Goal: Information Seeking & Learning: Learn about a topic

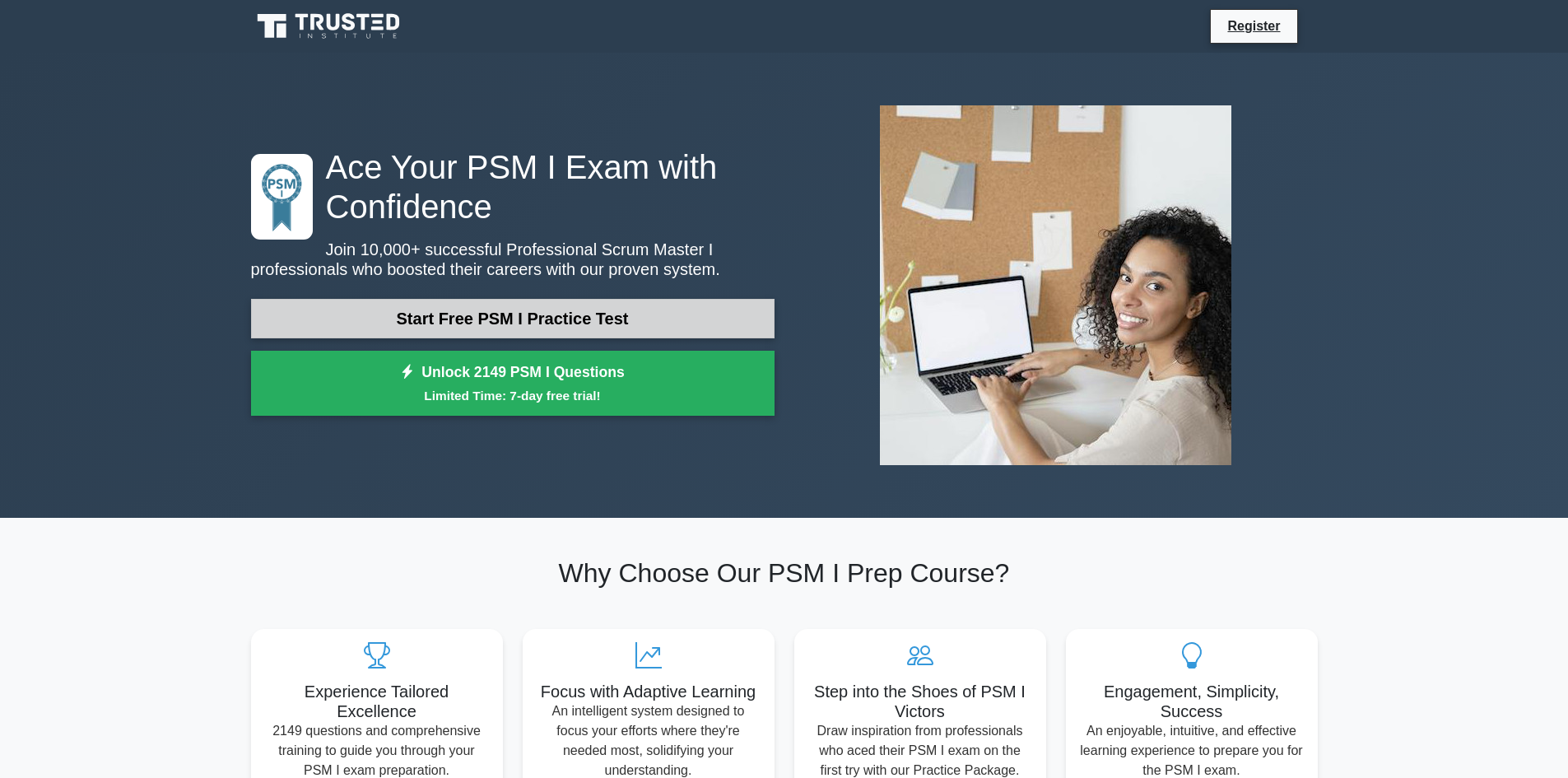
click at [593, 315] on link "Start Free PSM I Practice Test" at bounding box center [513, 318] width 524 height 39
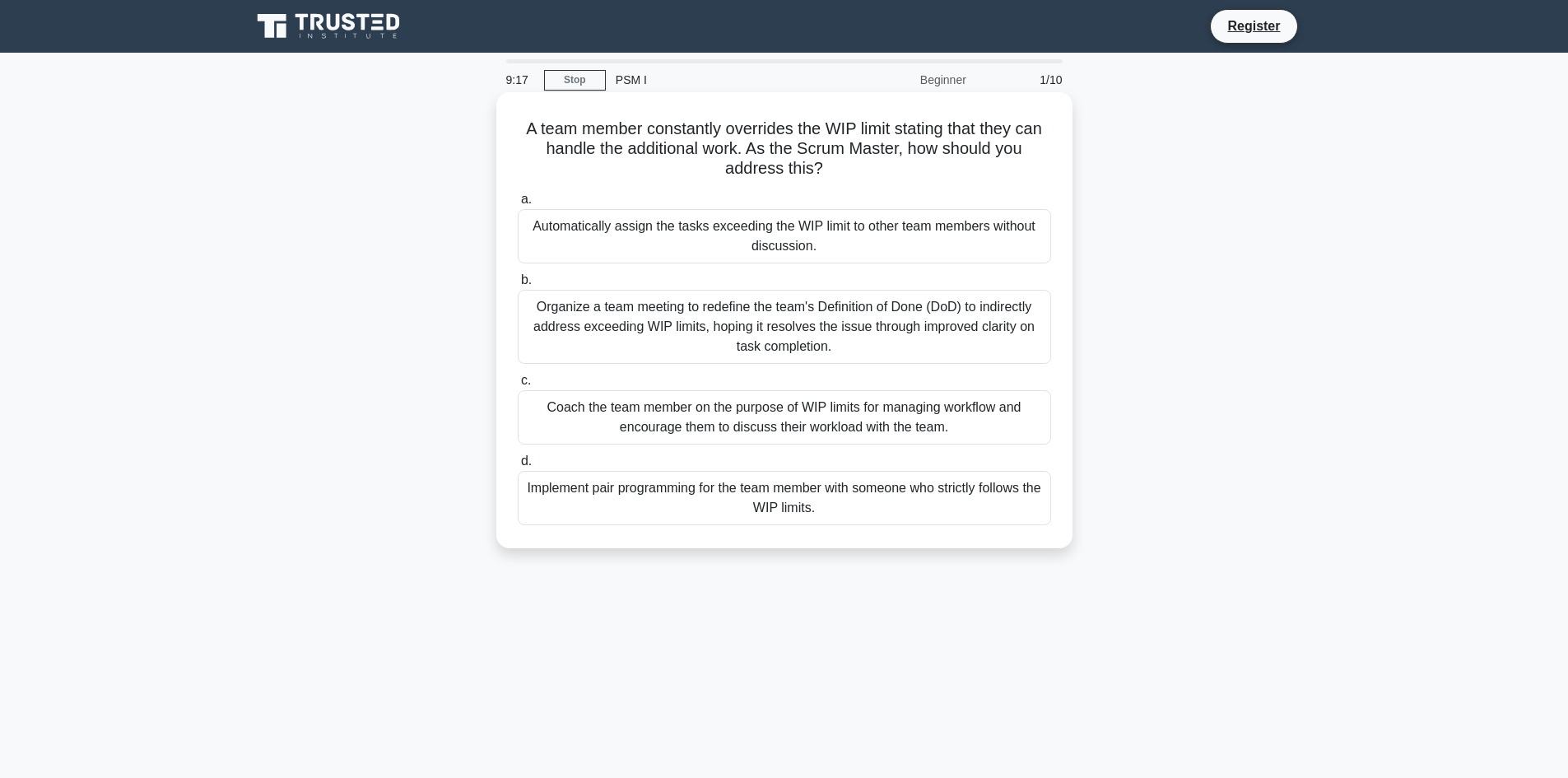
click at [723, 433] on div "Coach the team member on the purpose of WIP limits for managing workflow and en…" at bounding box center [784, 417] width 533 height 54
click at [518, 386] on input "c. Coach the team member on the purpose of WIP limits for managing workflow and…" at bounding box center [518, 380] width 0 height 11
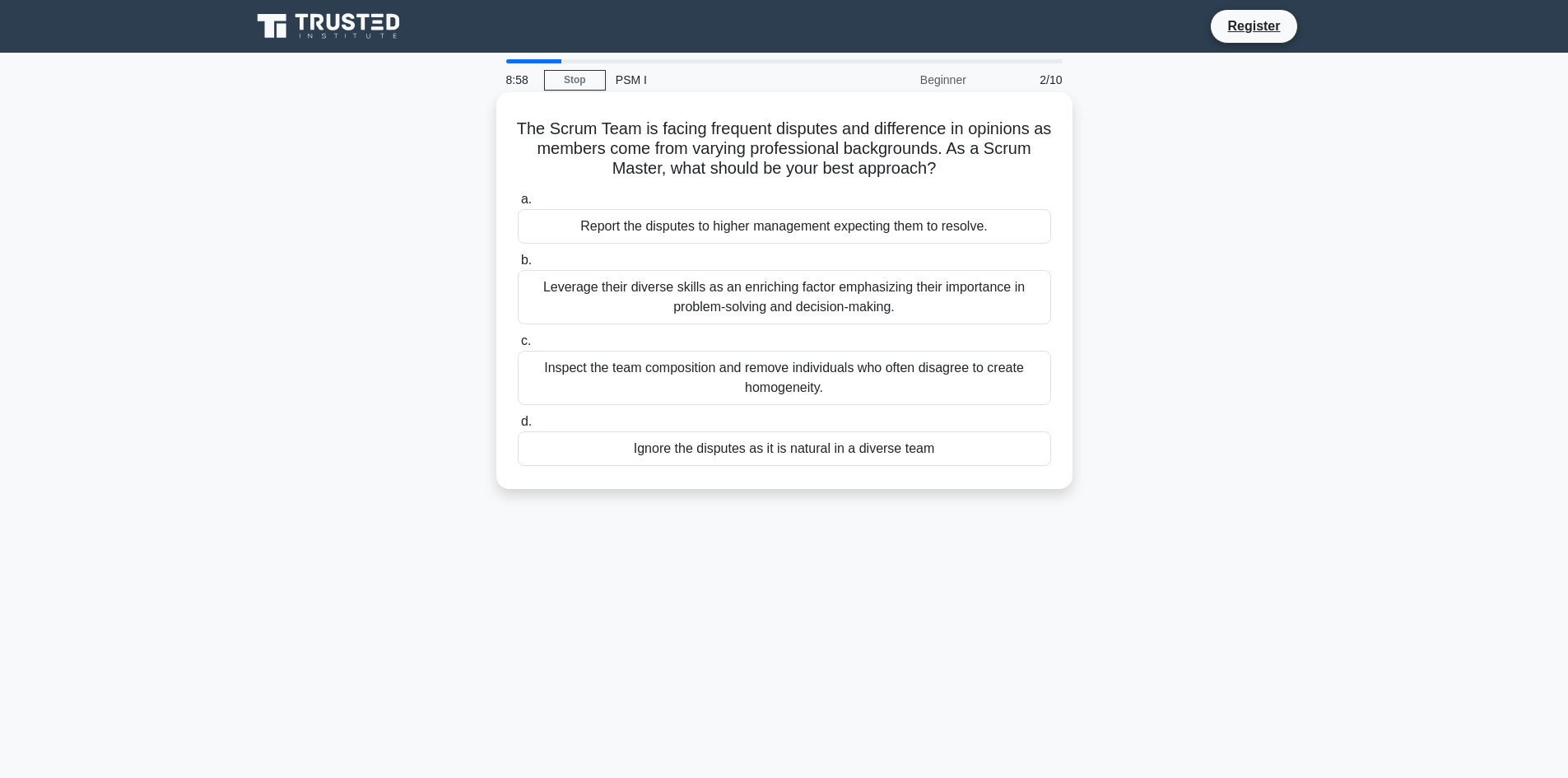
click at [650, 309] on div "Leverage their diverse skills as an enriching factor emphasizing their importan…" at bounding box center [784, 297] width 533 height 54
click at [518, 266] on input "b. Leverage their diverse skills as an enriching factor emphasizing their impor…" at bounding box center [518, 260] width 0 height 11
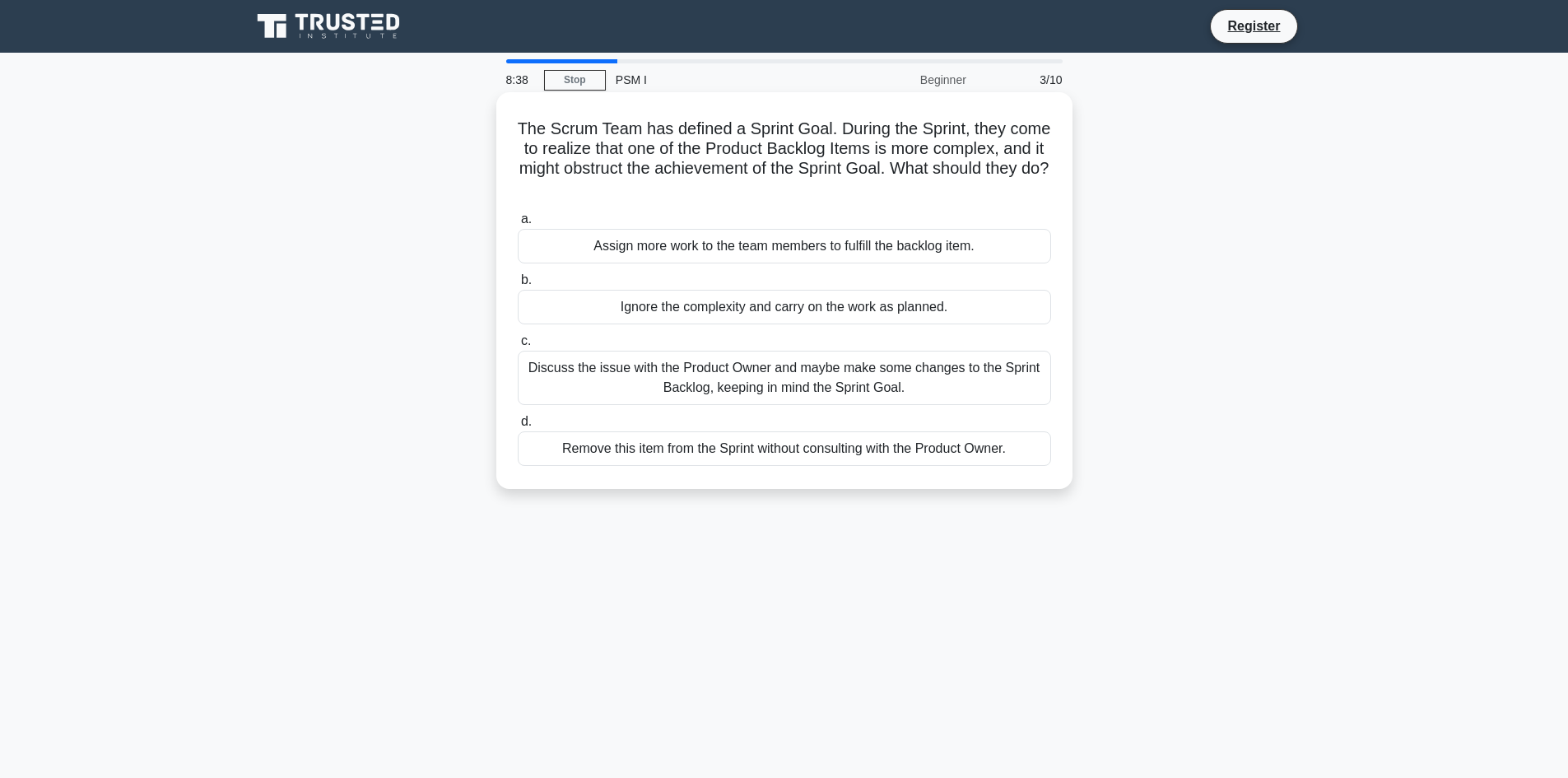
click at [637, 389] on div "Discuss the issue with the Product Owner and maybe make some changes to the Spr…" at bounding box center [784, 377] width 533 height 54
click at [518, 347] on input "c. Discuss the issue with the Product Owner and maybe make some changes to the …" at bounding box center [518, 341] width 0 height 11
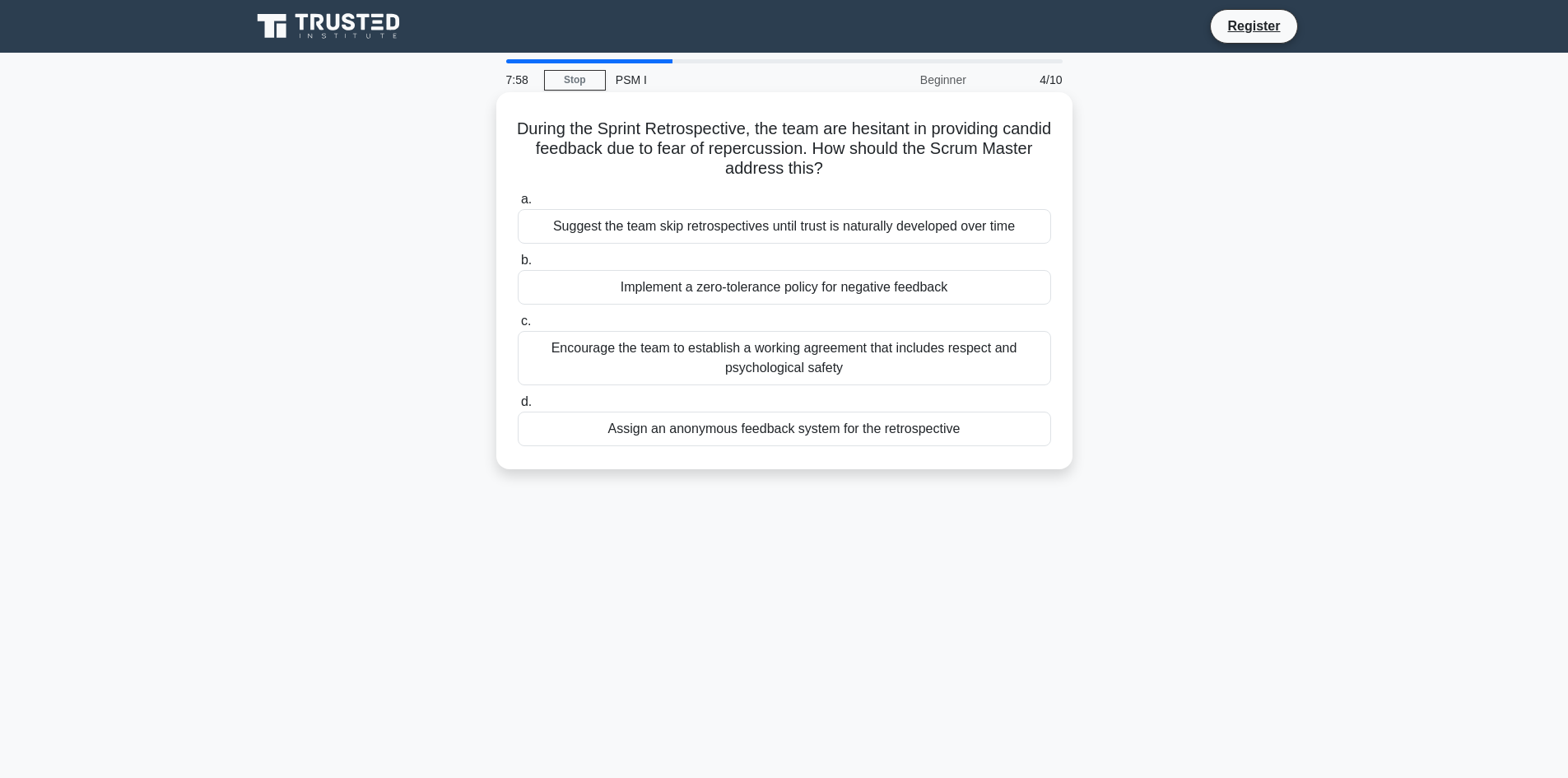
click at [774, 360] on div "Encourage the team to establish a working agreement that includes respect and p…" at bounding box center [784, 358] width 533 height 54
click at [518, 326] on input "c. Encourage the team to establish a working agreement that includes respect an…" at bounding box center [518, 321] width 0 height 11
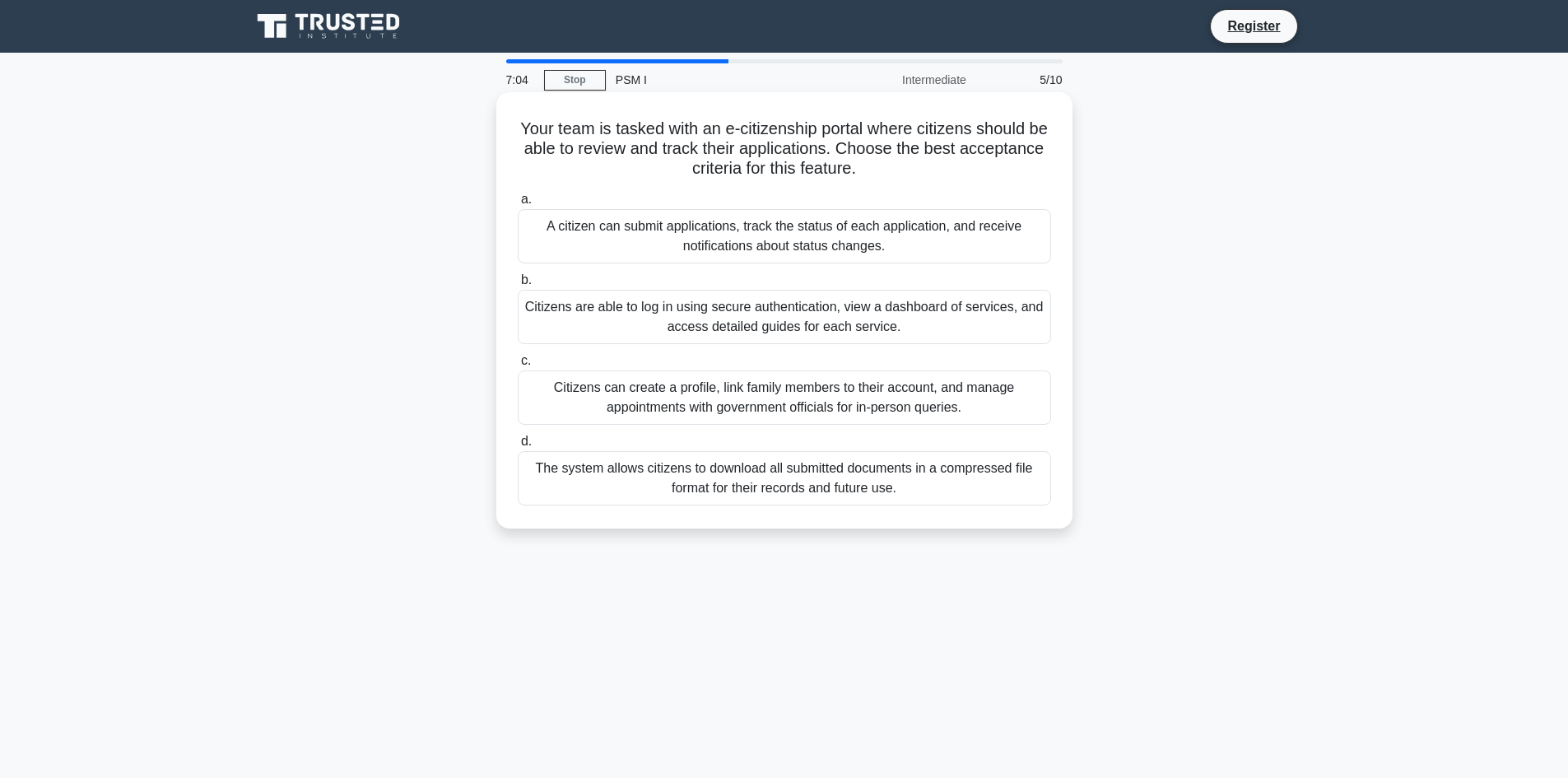
click at [638, 326] on div "Citizens are able to log in using secure authentication, view a dashboard of se…" at bounding box center [784, 317] width 533 height 54
click at [518, 286] on input "b. Citizens are able to log in using secure authentication, view a dashboard of…" at bounding box center [518, 280] width 0 height 11
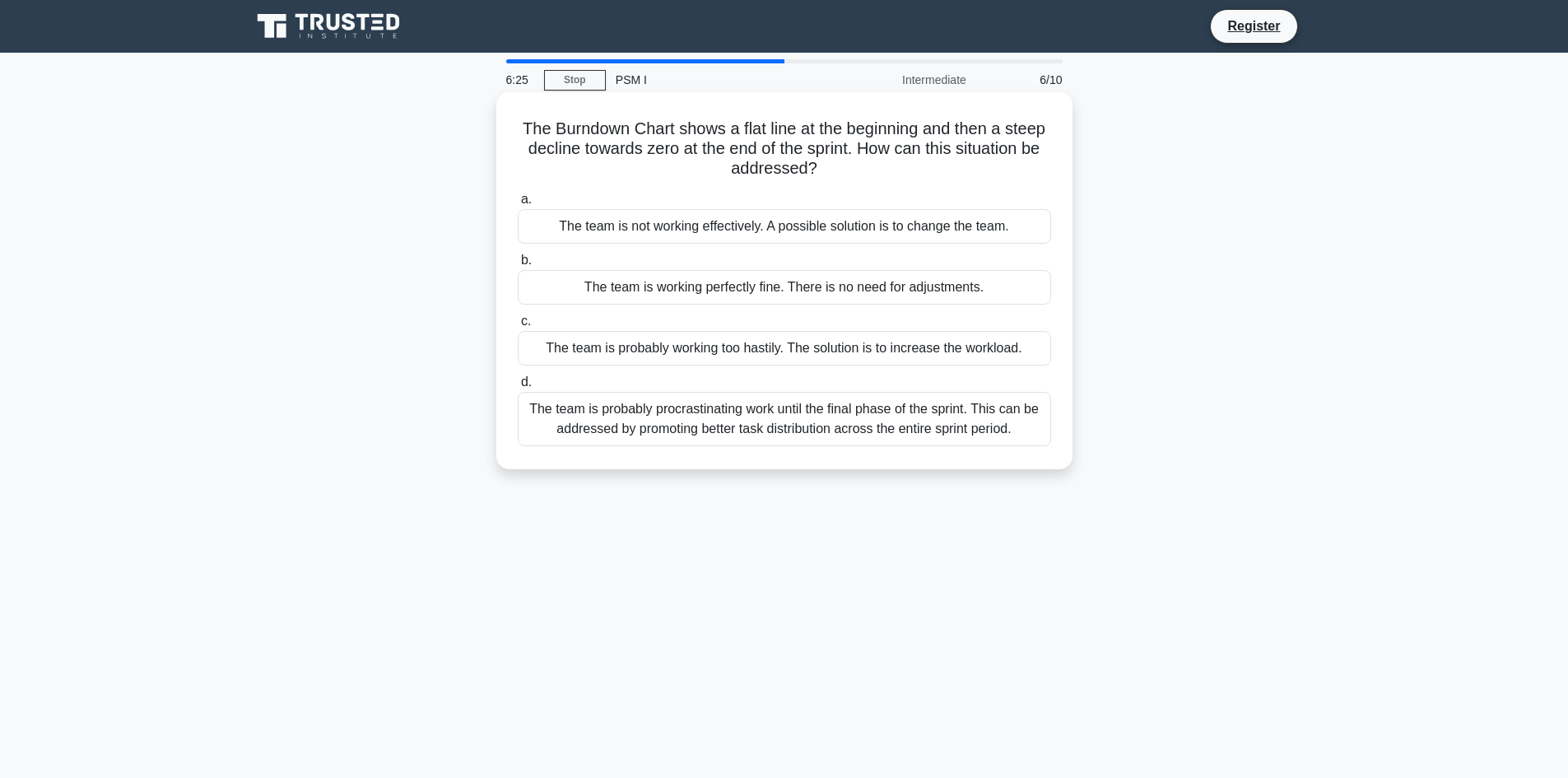
click at [669, 430] on div "The team is probably procrastinating work until the final phase of the sprint. …" at bounding box center [784, 419] width 533 height 54
click at [518, 388] on input "d. The team is probably procrastinating work until the final phase of the sprin…" at bounding box center [518, 382] width 0 height 11
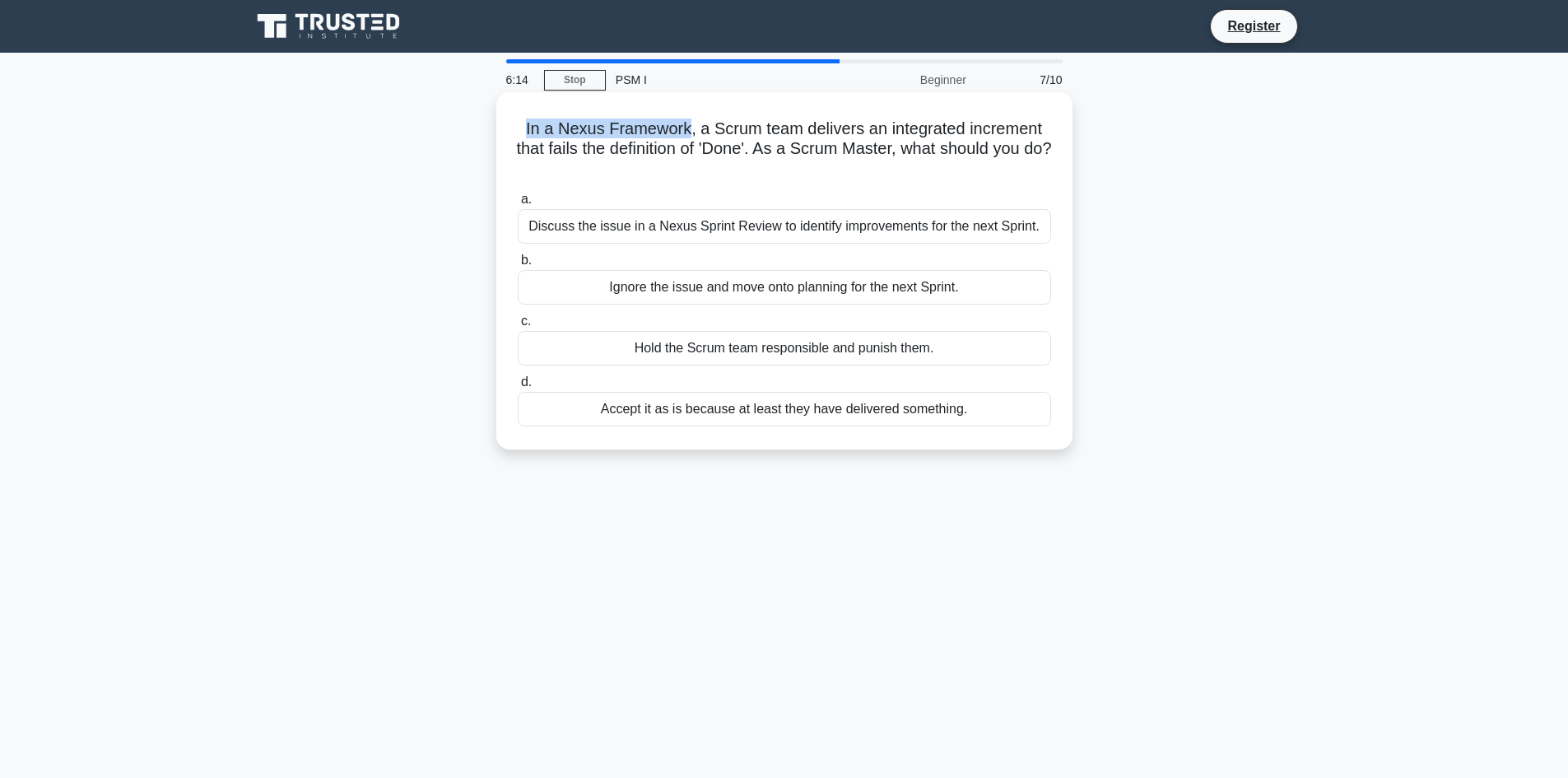
drag, startPoint x: 522, startPoint y: 128, endPoint x: 689, endPoint y: 133, distance: 167.1
click at [689, 133] on h5 "In a Nexus Framework, a Scrum team delivers an integrated increment that fails …" at bounding box center [784, 148] width 536 height 61
click at [767, 230] on div "Discuss the issue in a Nexus Sprint Review to identify improvements for the nex…" at bounding box center [784, 226] width 533 height 35
click at [518, 205] on input "a. Discuss the issue in a Nexus Sprint Review to identify improvements for the …" at bounding box center [518, 199] width 0 height 11
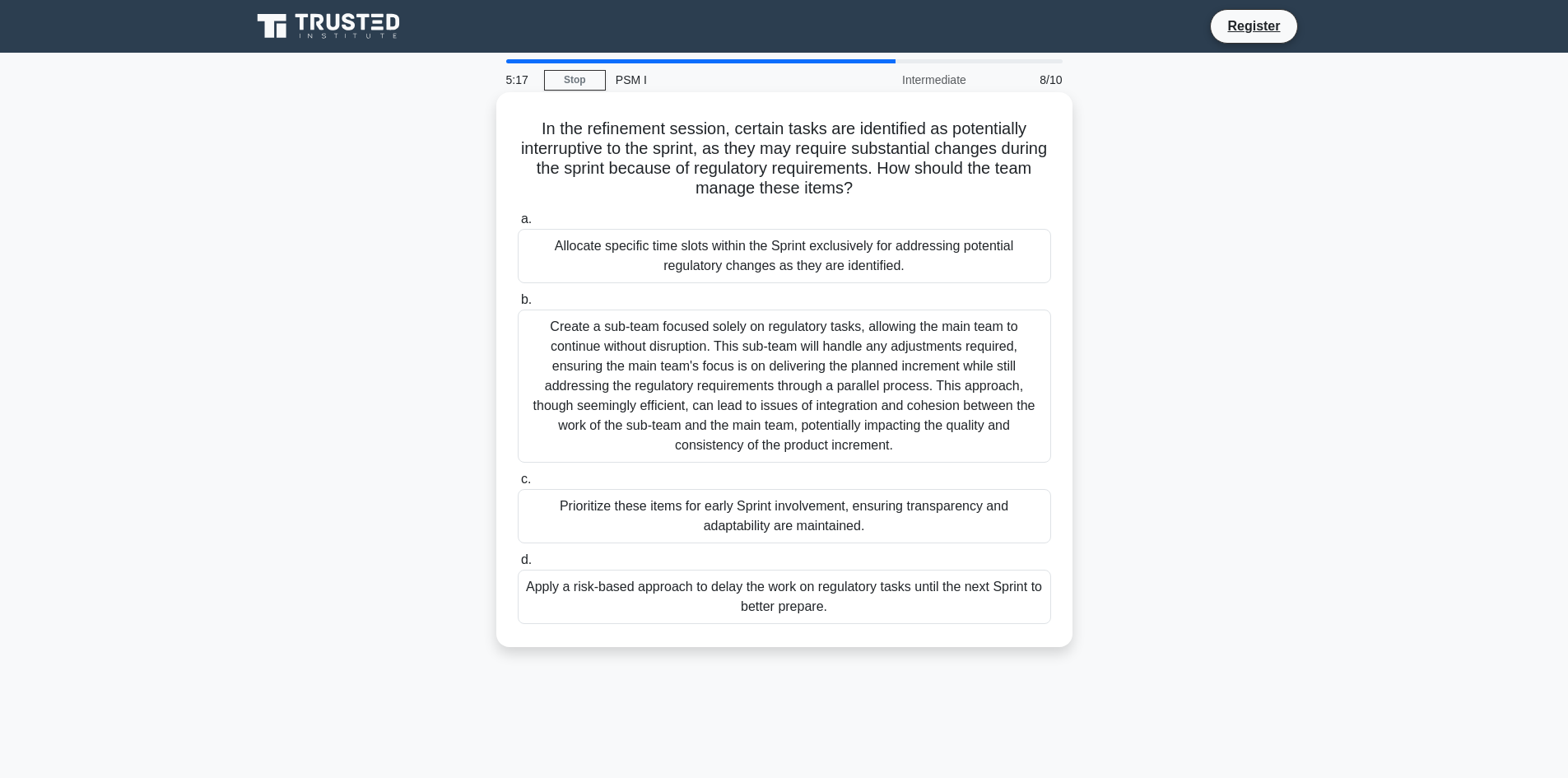
click at [740, 532] on div "Prioritize these items for early Sprint involvement, ensuring transparency and …" at bounding box center [784, 516] width 533 height 54
click at [518, 485] on input "c. Prioritize these items for early Sprint involvement, ensuring transparency a…" at bounding box center [518, 479] width 0 height 11
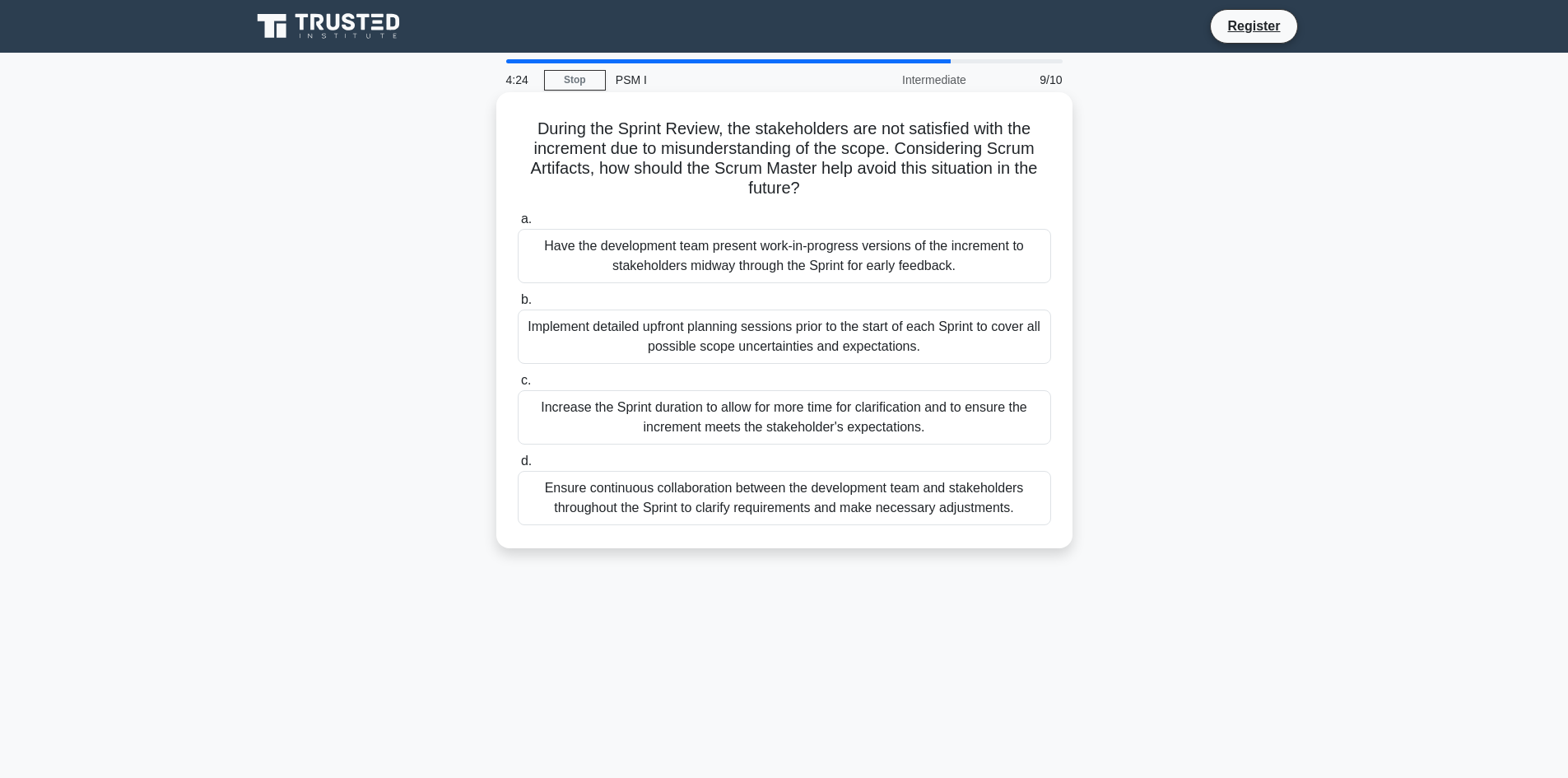
click at [718, 349] on div "Implement detailed upfront planning sessions prior to the start of each Sprint …" at bounding box center [784, 336] width 533 height 54
click at [518, 305] on input "b. Implement detailed upfront planning sessions prior to the start of each Spri…" at bounding box center [518, 299] width 0 height 11
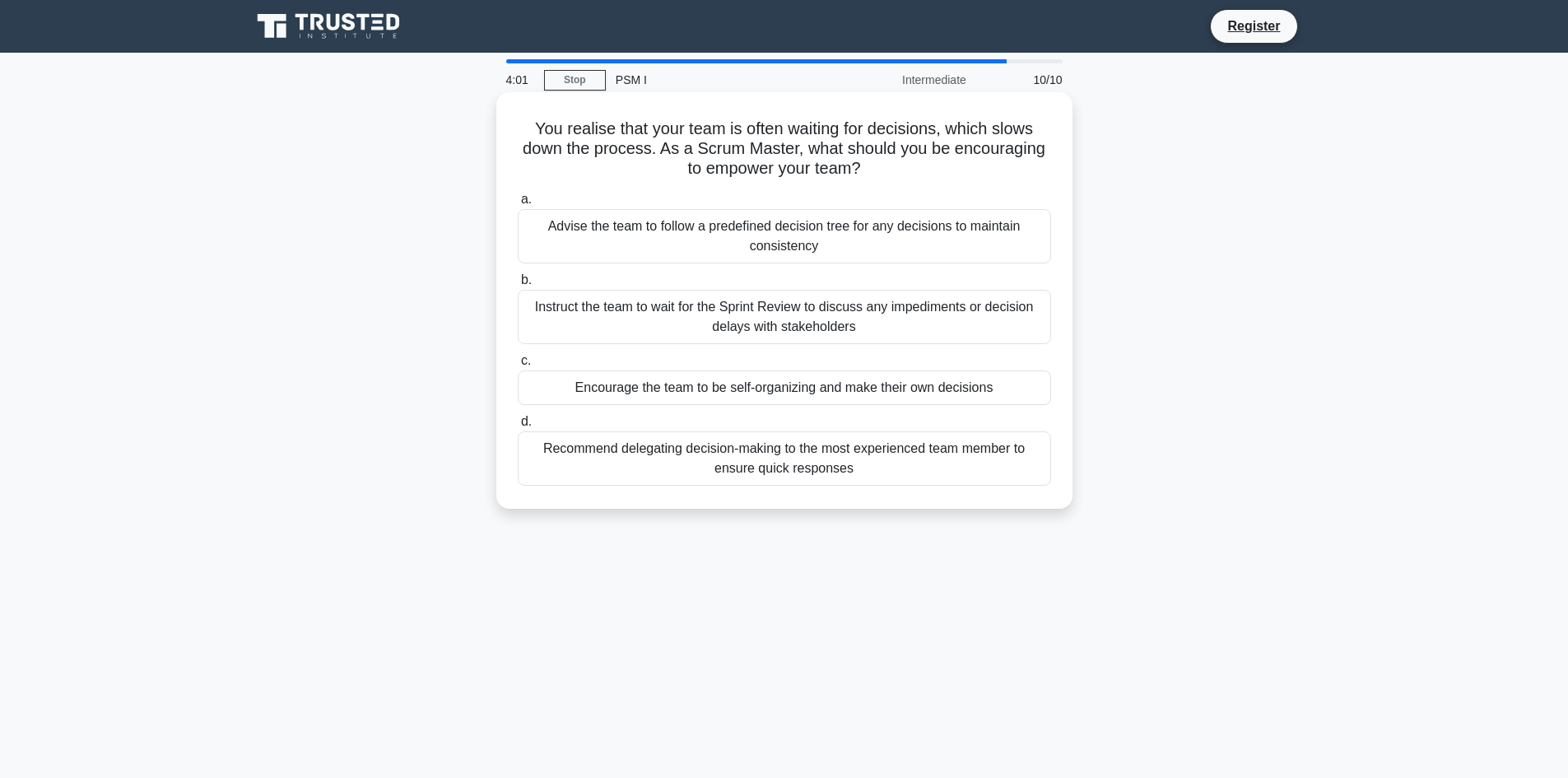
click at [733, 397] on div "Encourage the team to be self-organizing and make their own decisions" at bounding box center [784, 388] width 533 height 35
click at [518, 366] on input "c. Encourage the team to be self-organizing and make their own decisions" at bounding box center [518, 360] width 0 height 11
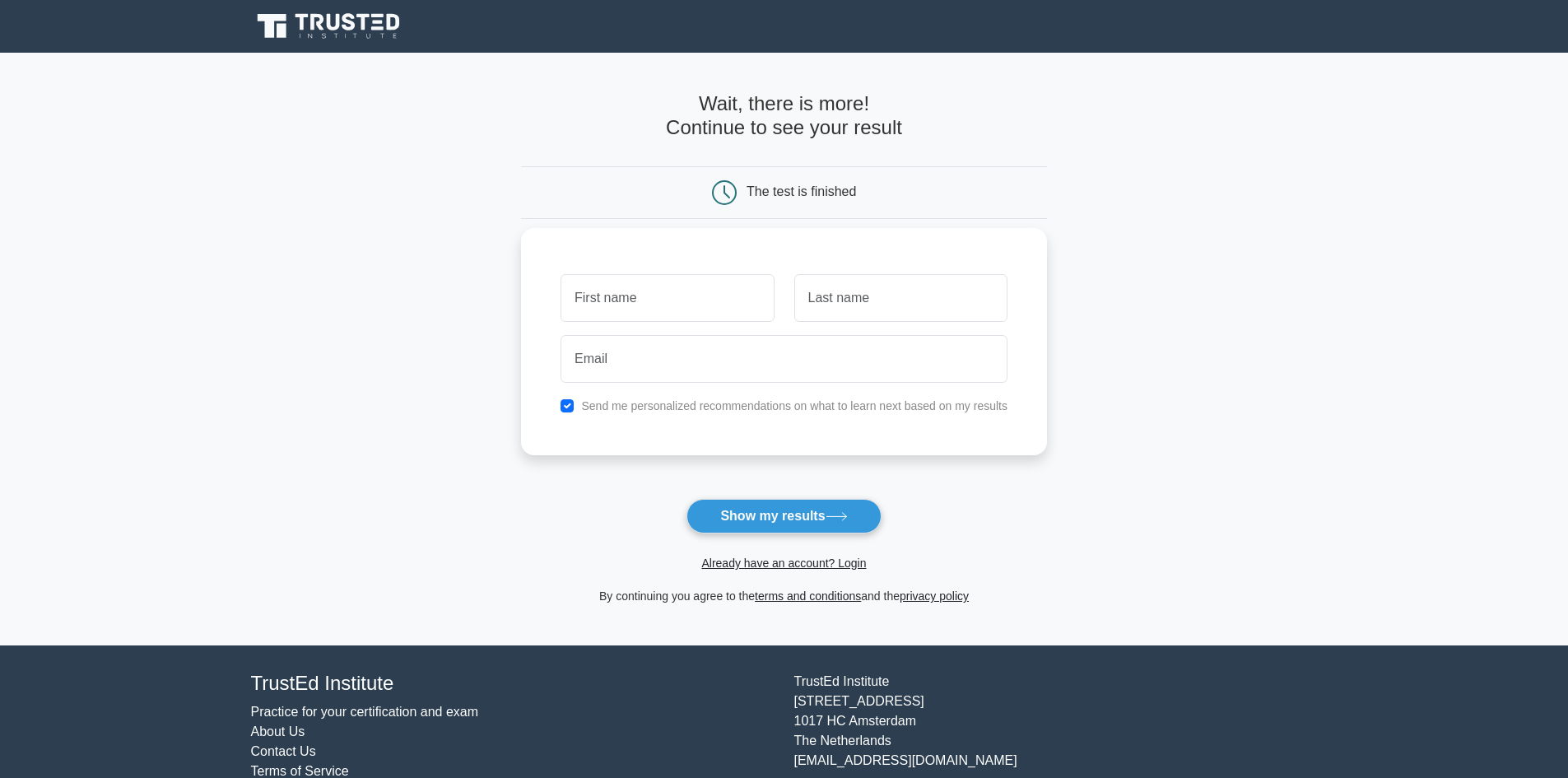
click at [707, 312] on input "text" at bounding box center [666, 298] width 213 height 48
type input "Franklin"
drag, startPoint x: 906, startPoint y: 309, endPoint x: 899, endPoint y: 321, distance: 13.9
click at [906, 309] on input "text" at bounding box center [900, 298] width 213 height 48
type input "Dass"
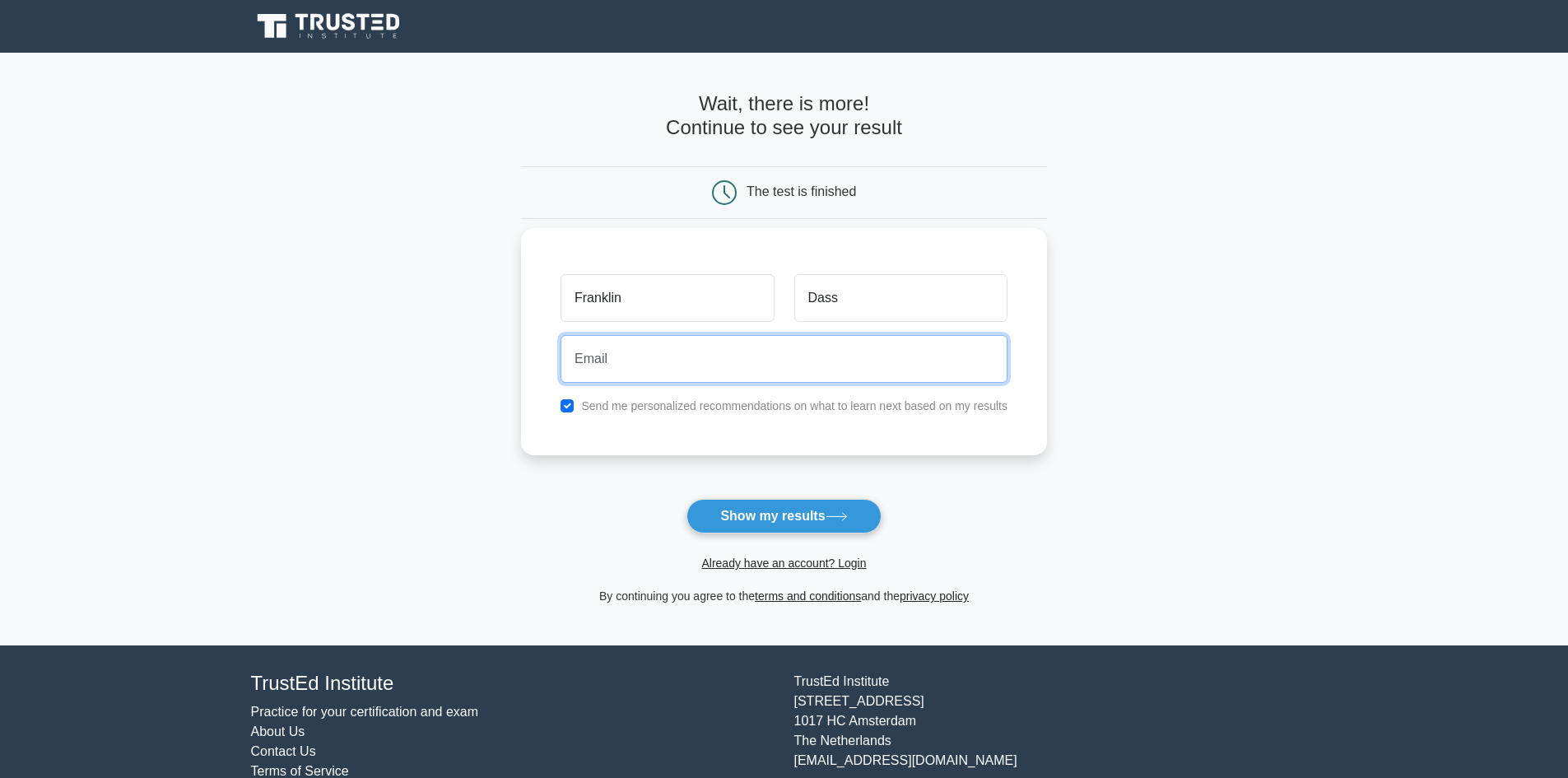
click at [706, 366] on input "email" at bounding box center [784, 359] width 447 height 48
type input "[EMAIL_ADDRESS][DOMAIN_NAME]"
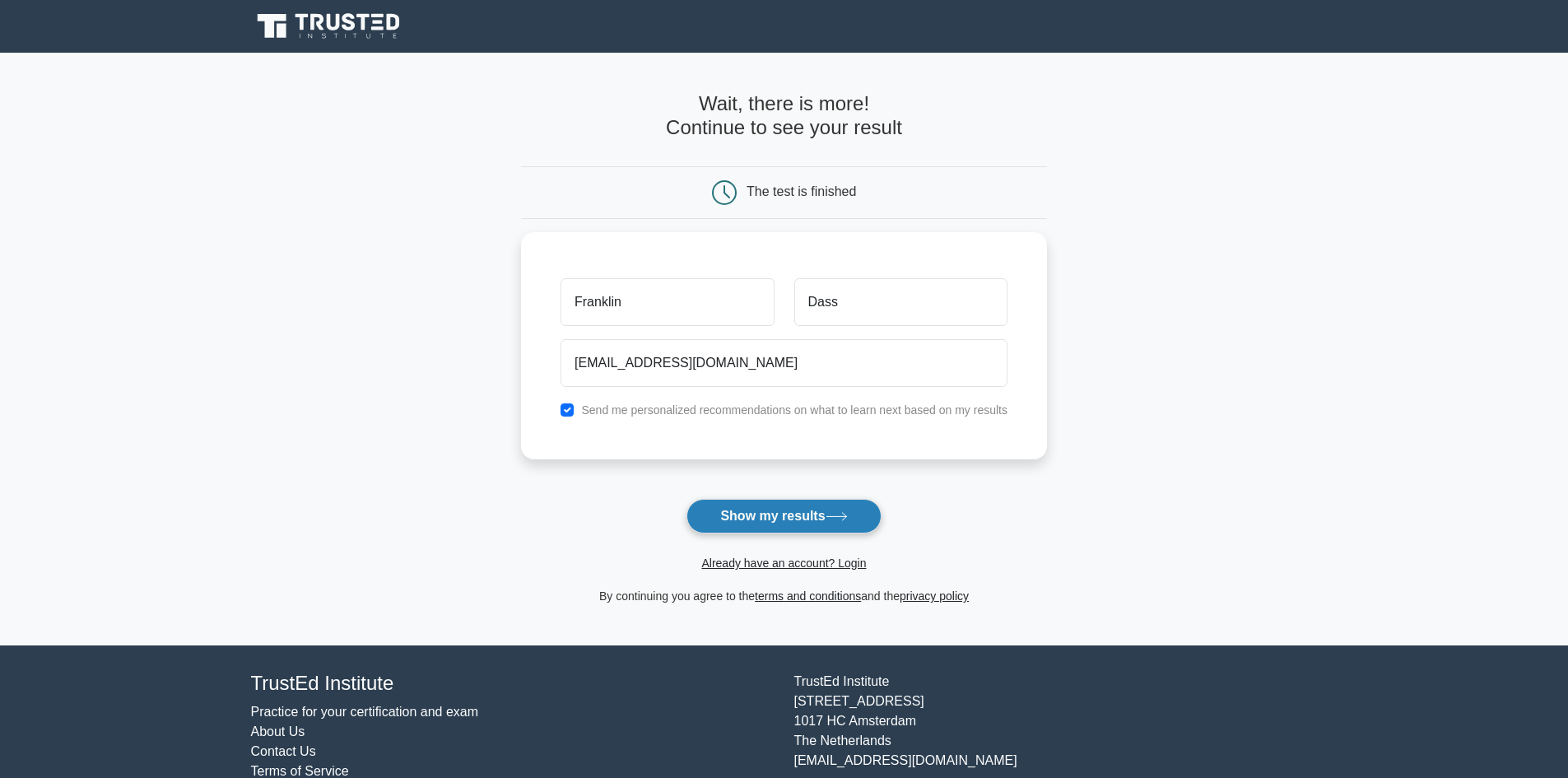
click at [817, 528] on button "Show my results" at bounding box center [784, 516] width 194 height 35
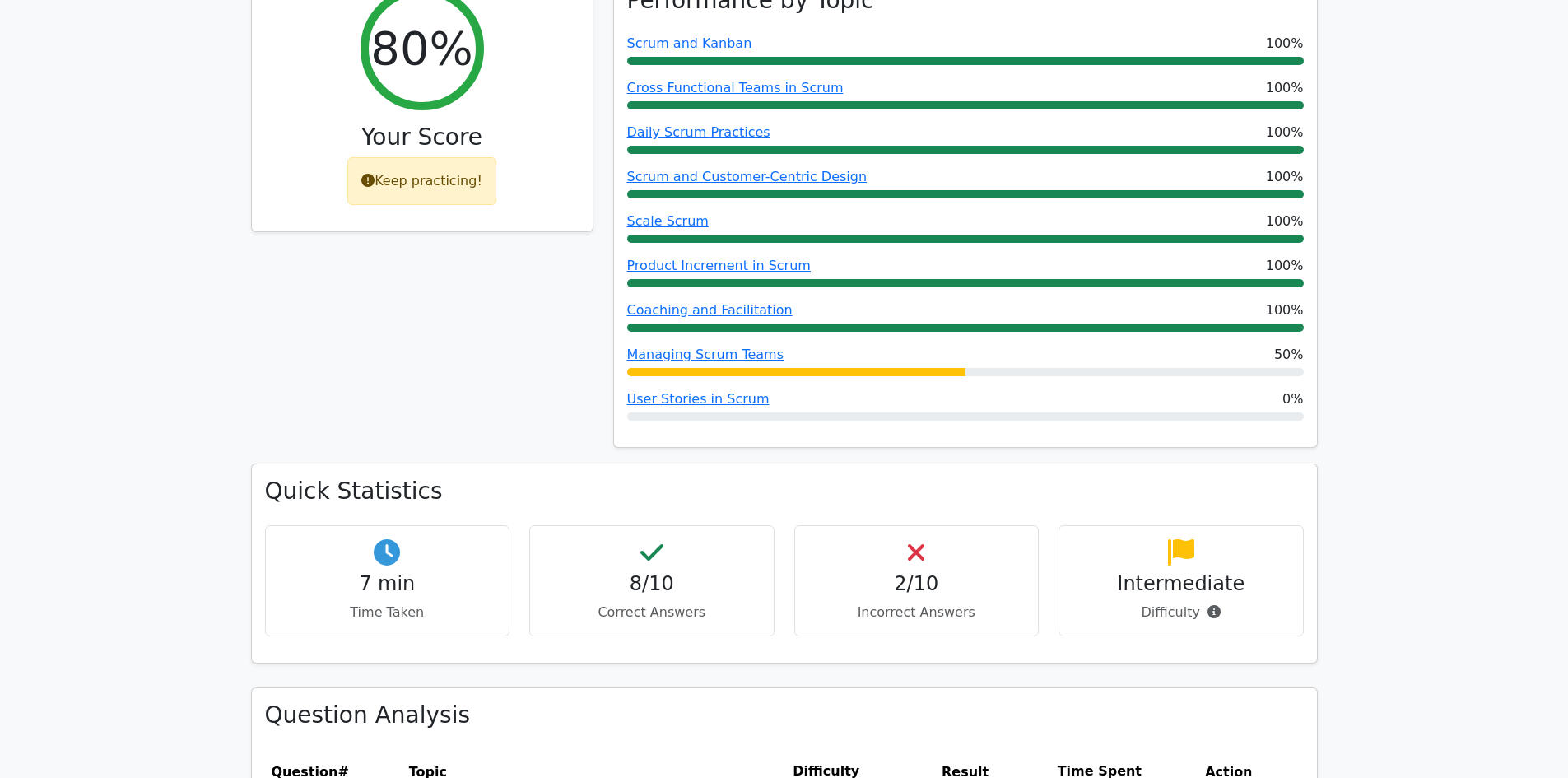
scroll to position [905, 0]
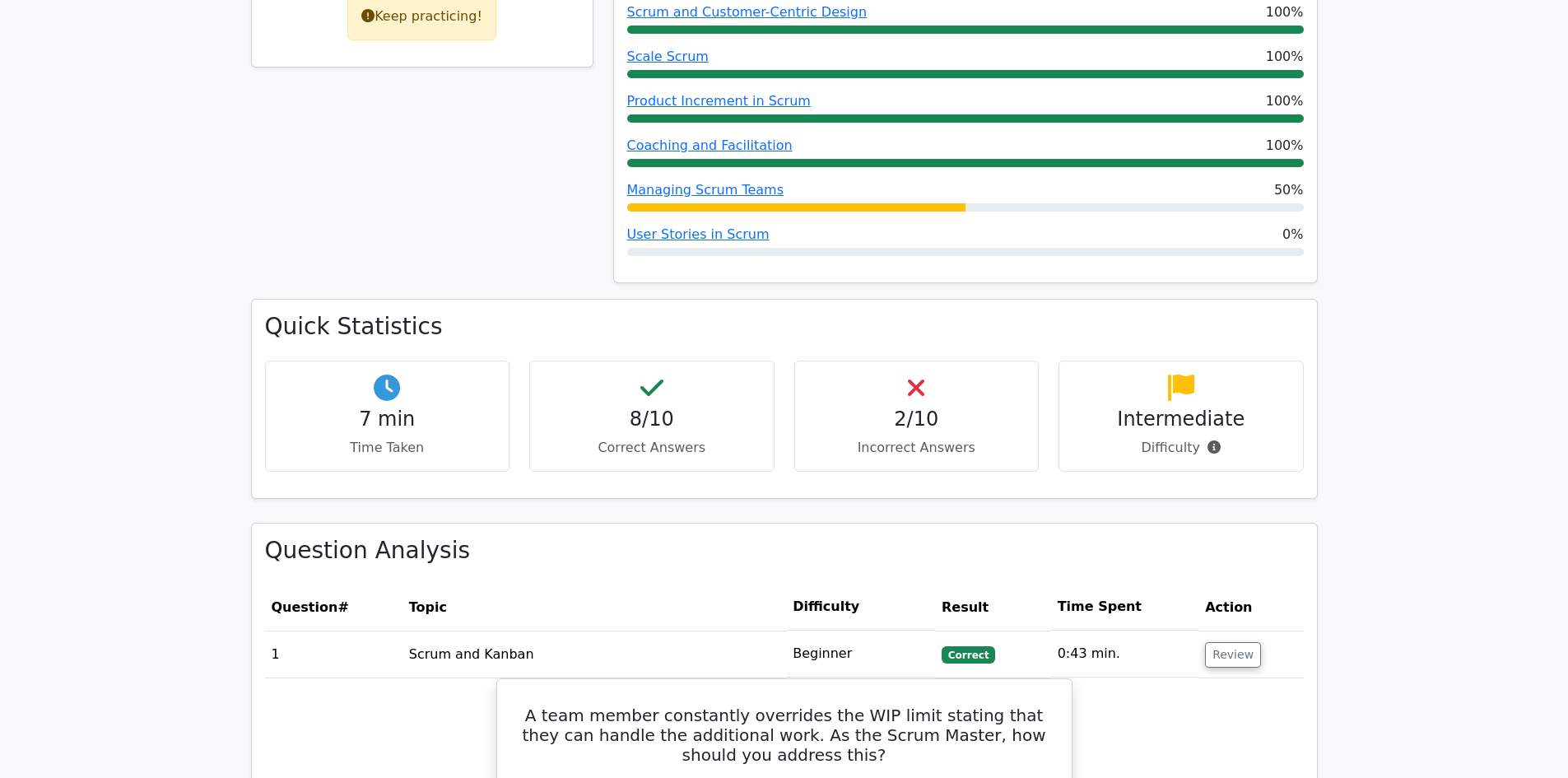
click at [921, 405] on div "2/10 Incorrect Answers" at bounding box center [916, 415] width 245 height 111
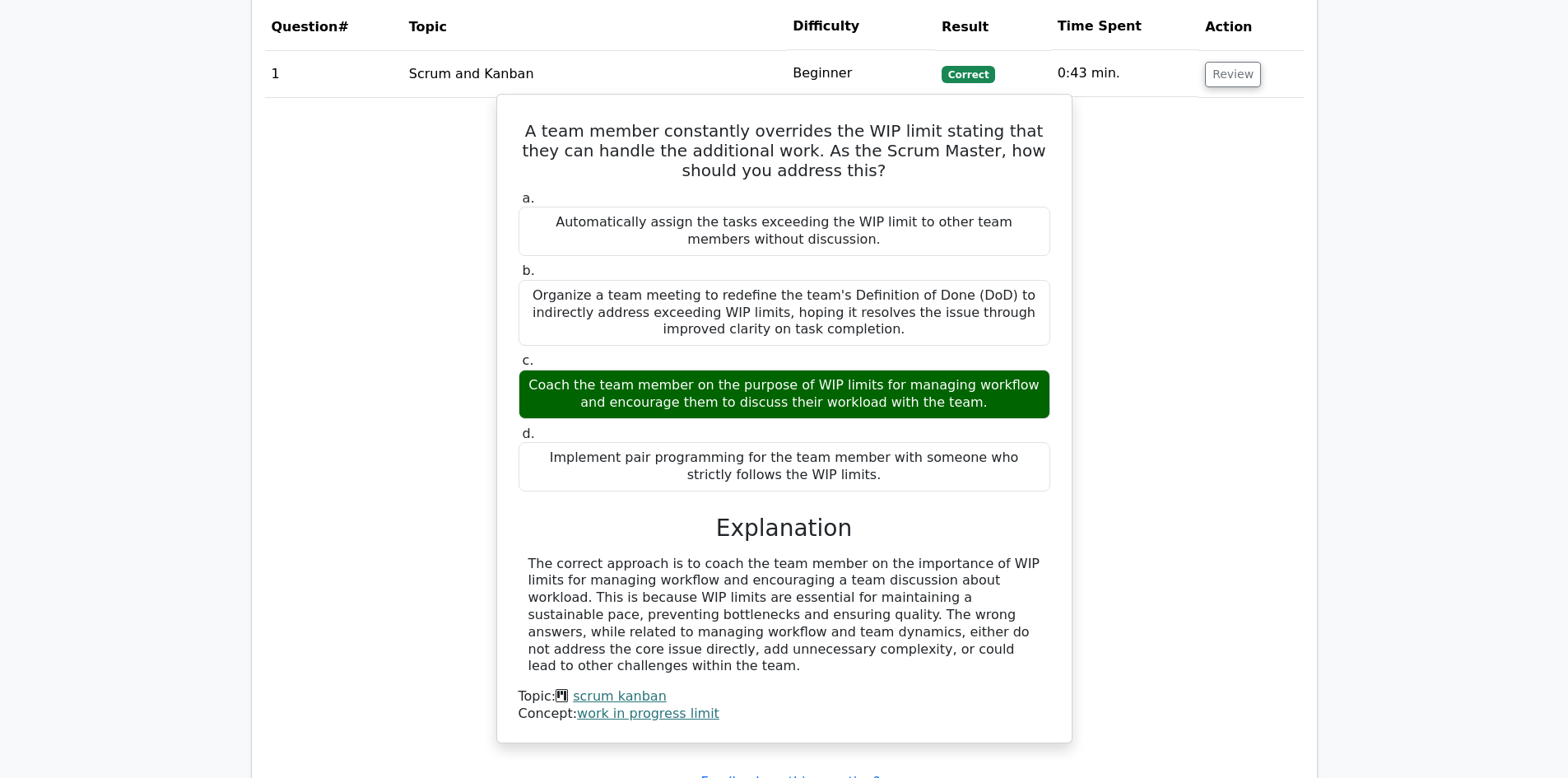
scroll to position [1317, 0]
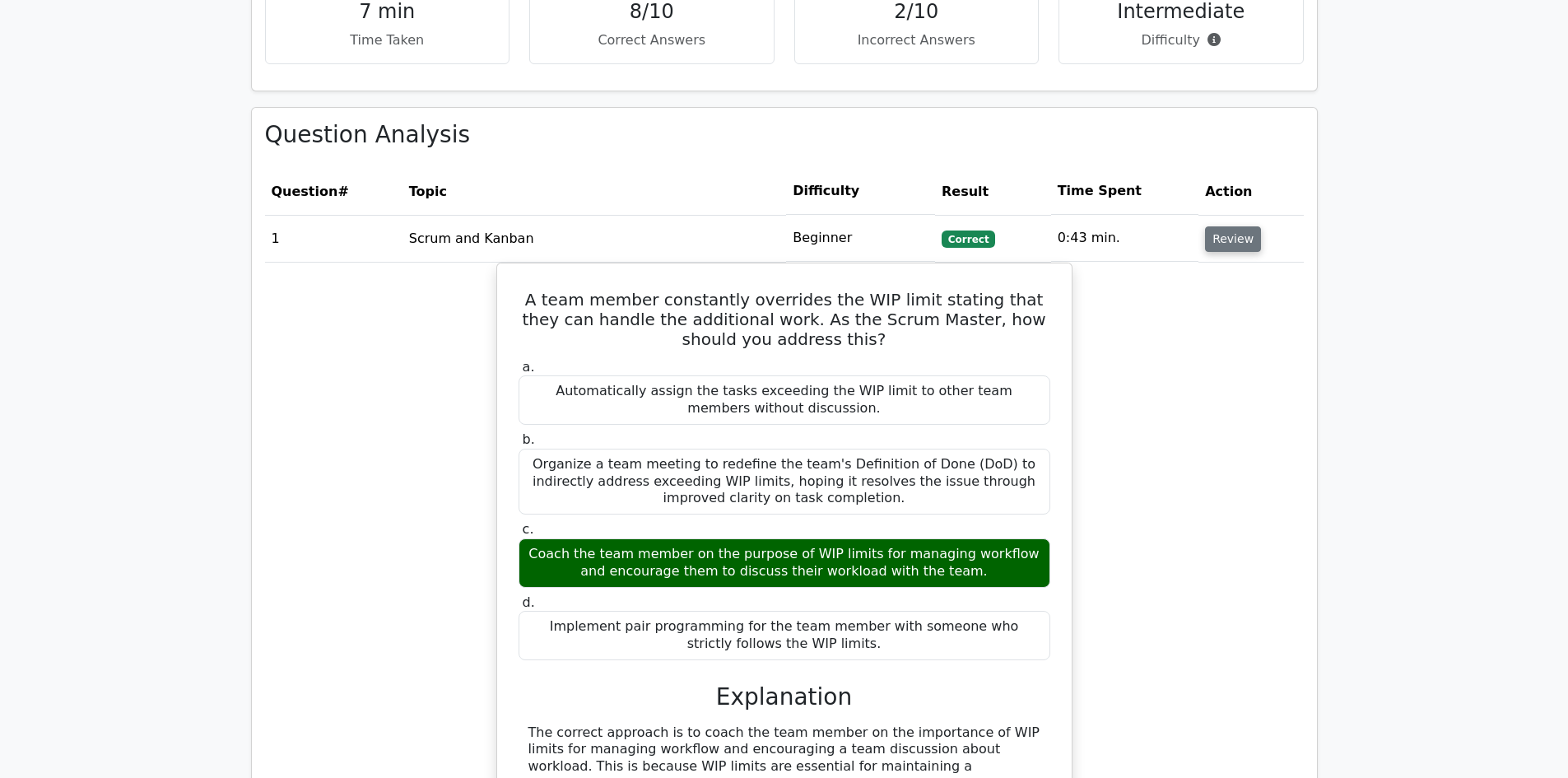
click at [1239, 236] on button "Review" at bounding box center [1233, 239] width 56 height 26
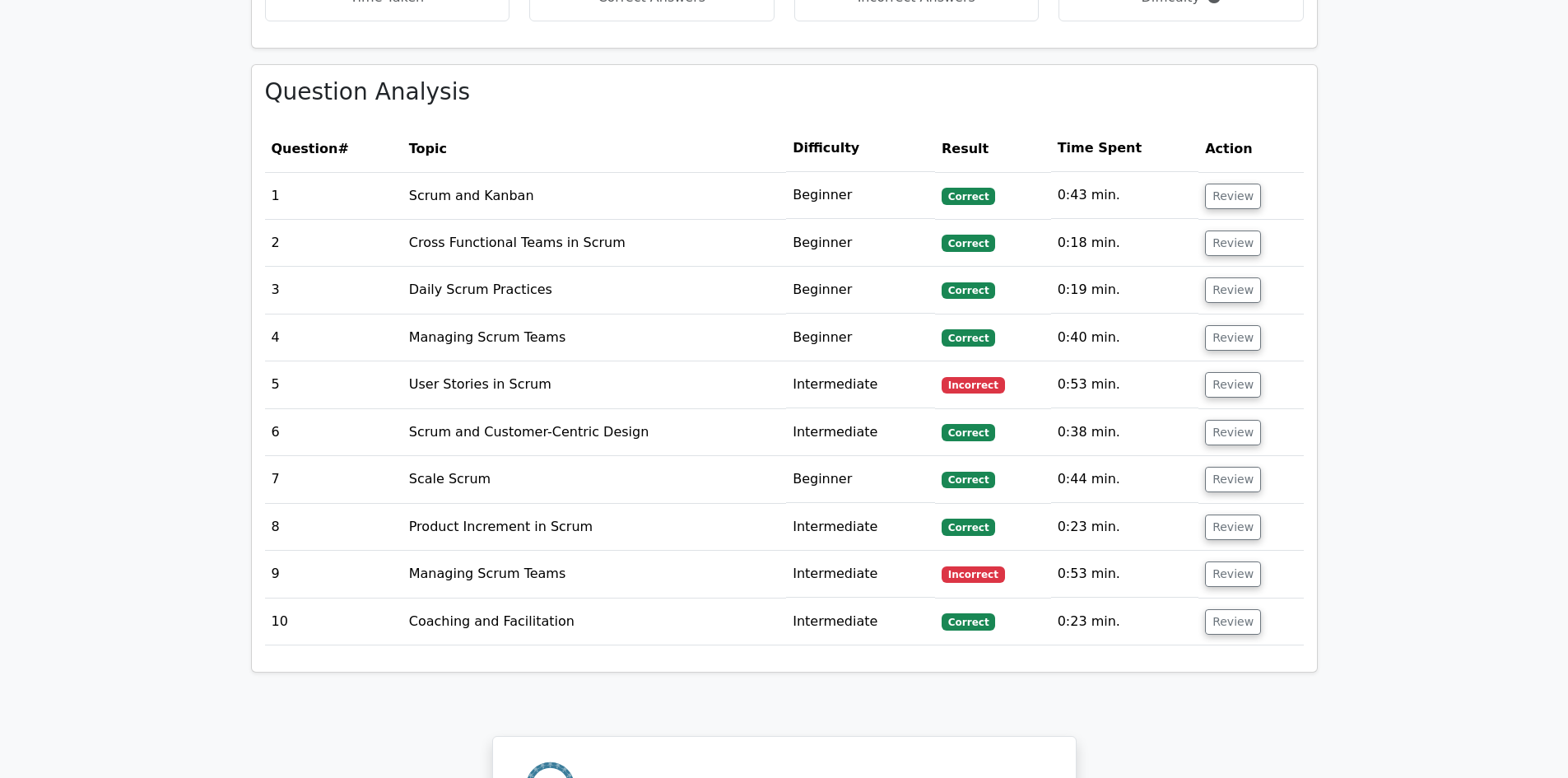
scroll to position [1399, 0]
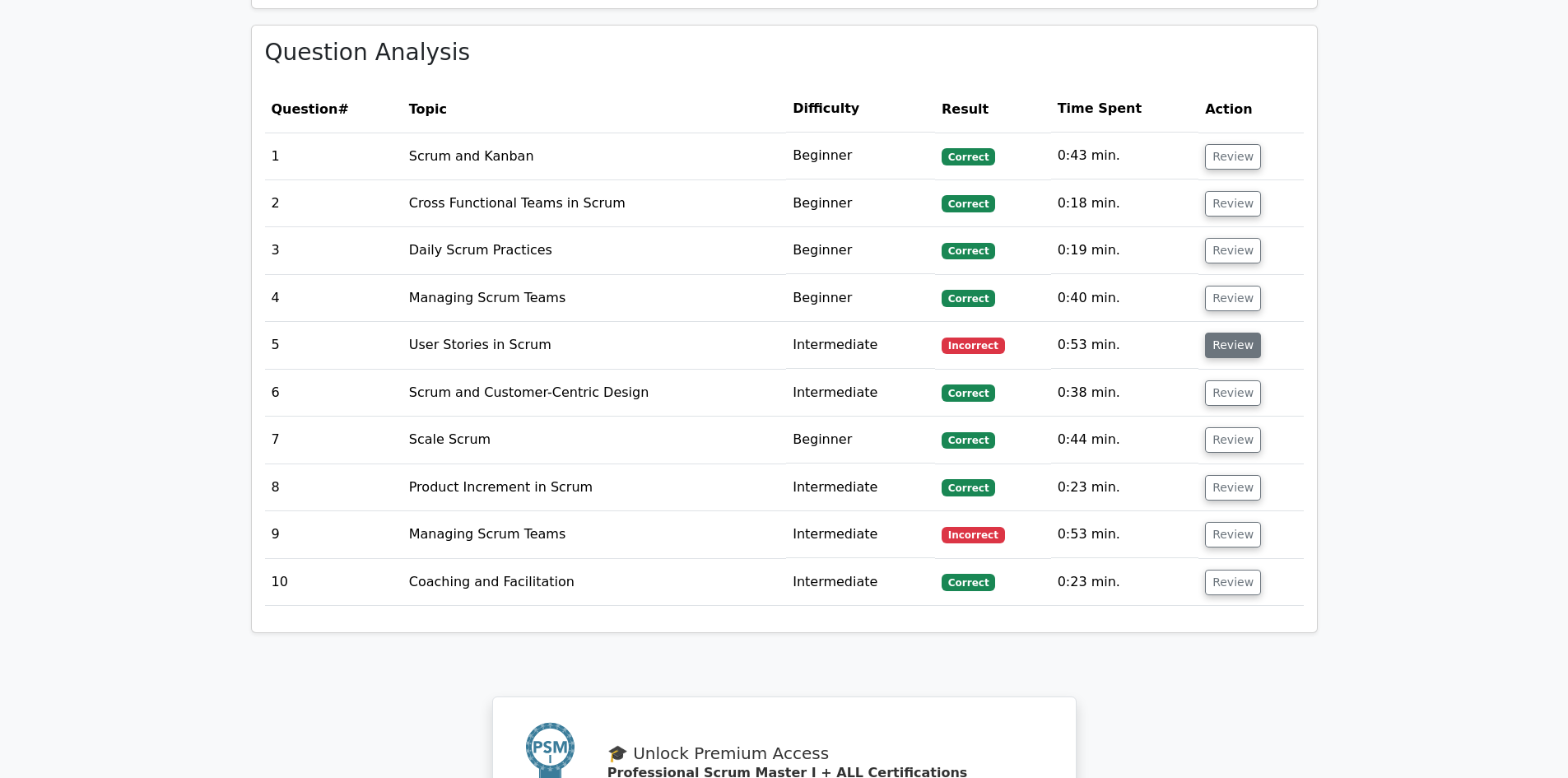
click at [1222, 349] on button "Review" at bounding box center [1233, 345] width 56 height 26
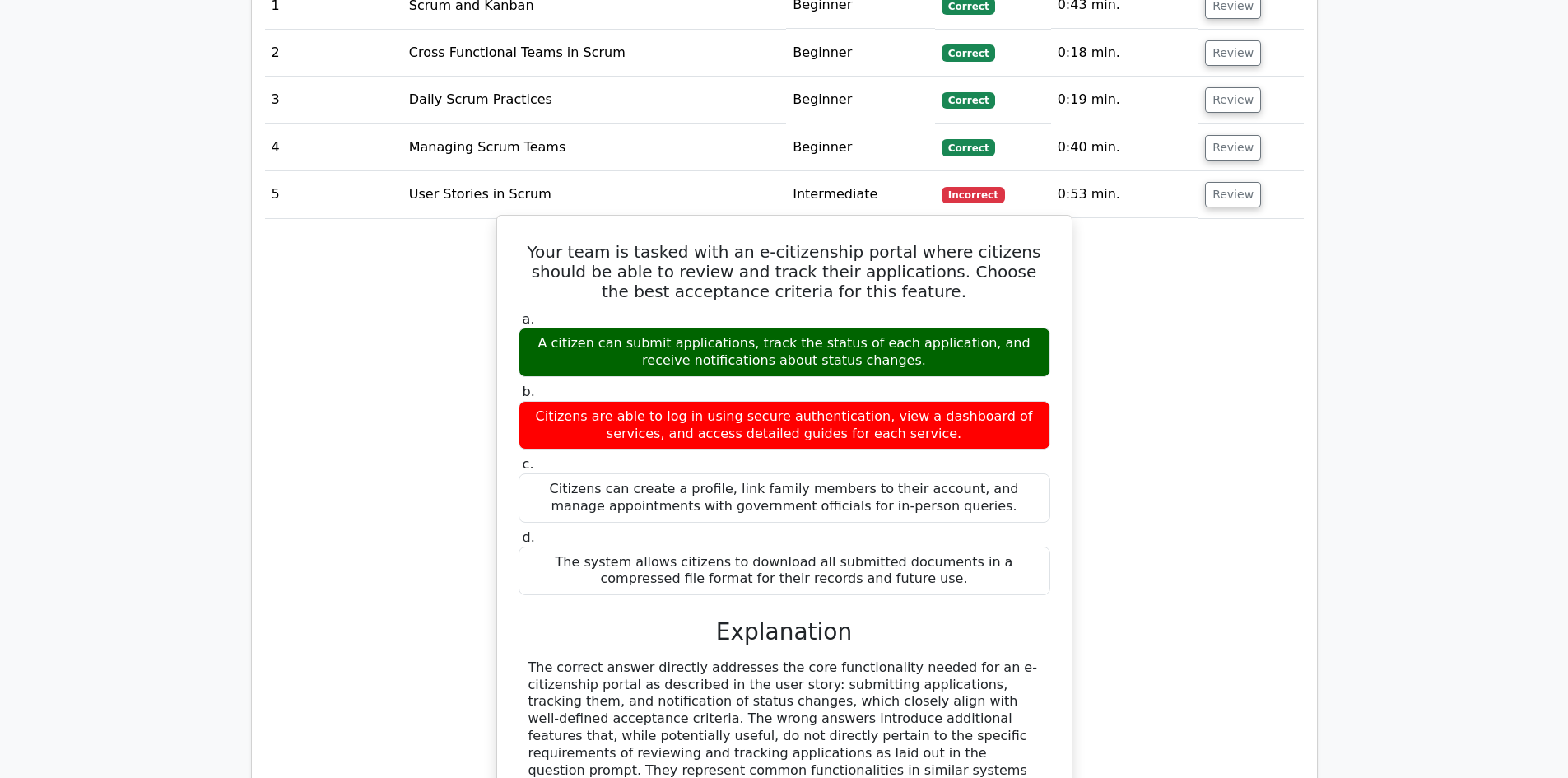
scroll to position [1564, 0]
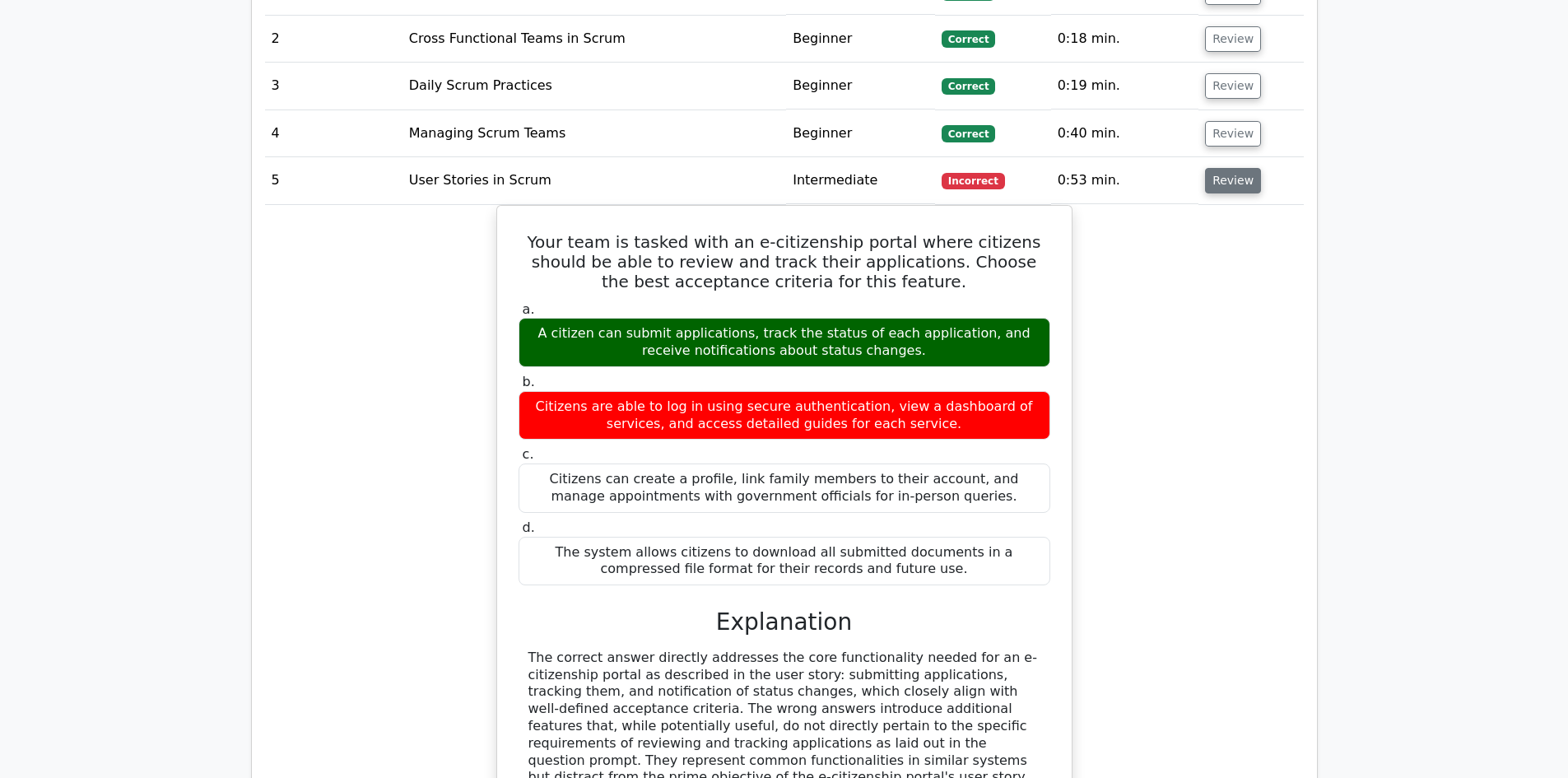
click at [1229, 185] on button "Review" at bounding box center [1233, 180] width 56 height 26
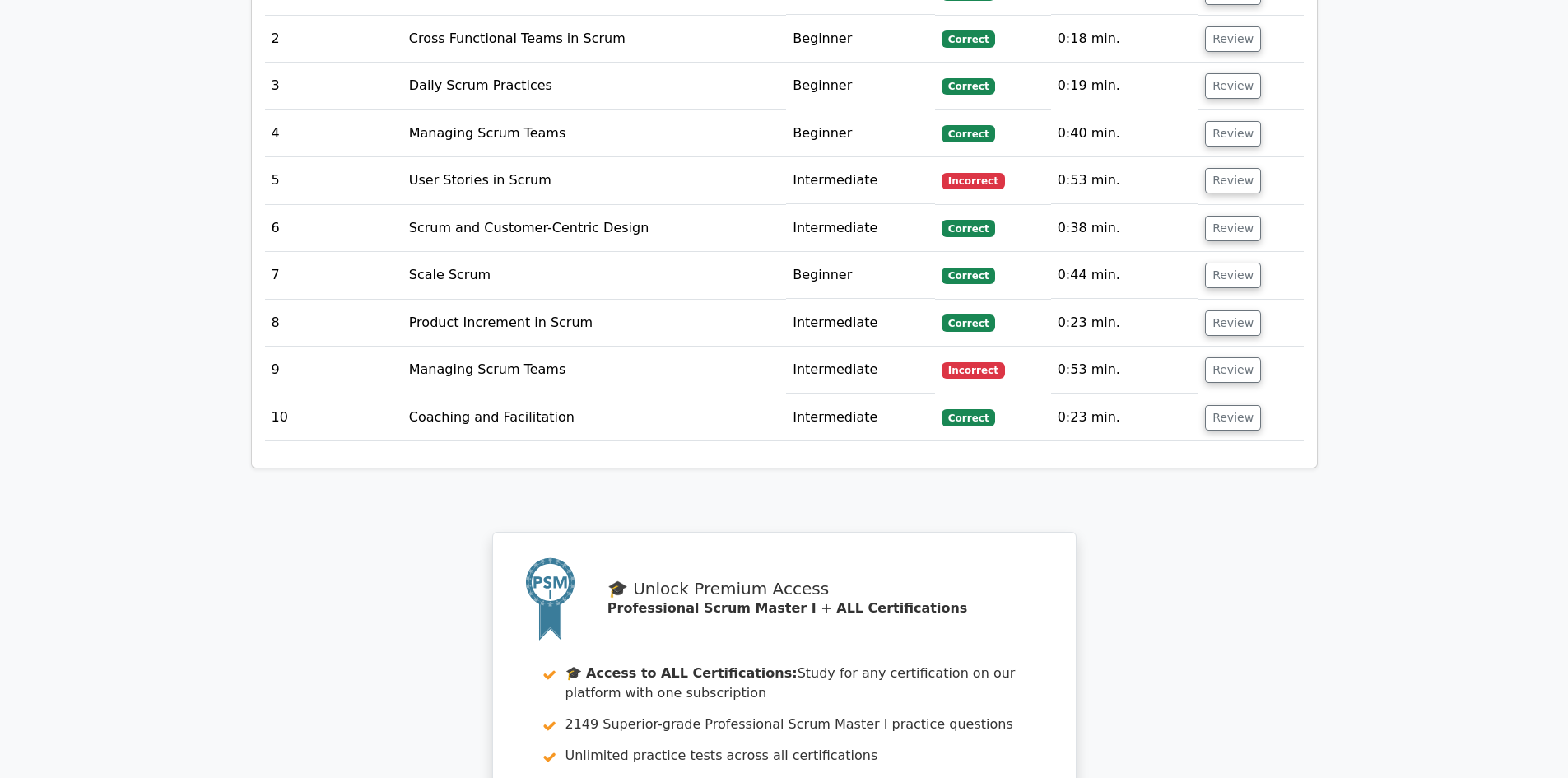
click at [1207, 198] on td "Review" at bounding box center [1250, 180] width 105 height 47
click at [1216, 184] on button "Review" at bounding box center [1233, 180] width 56 height 26
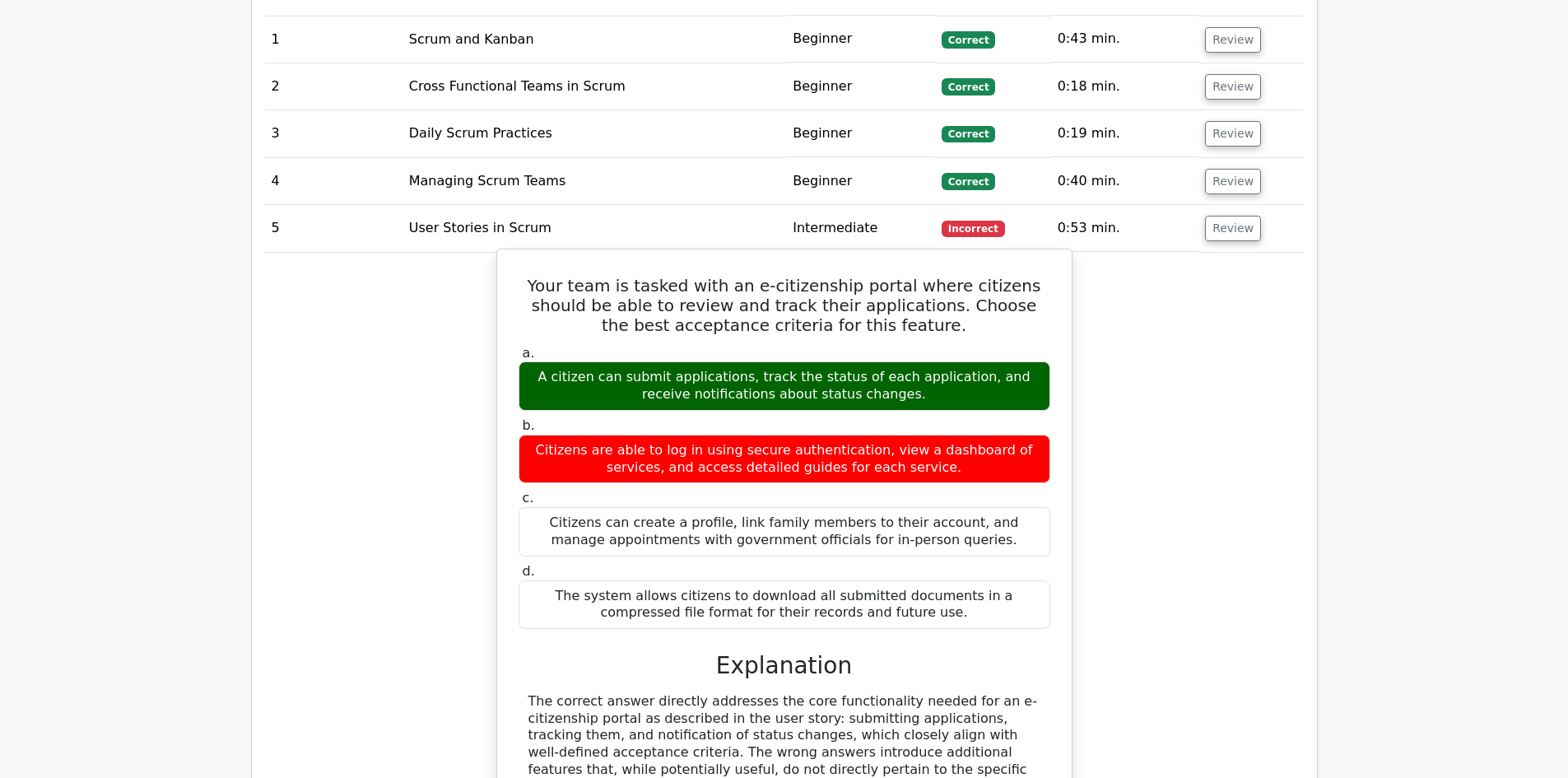
scroll to position [1482, 0]
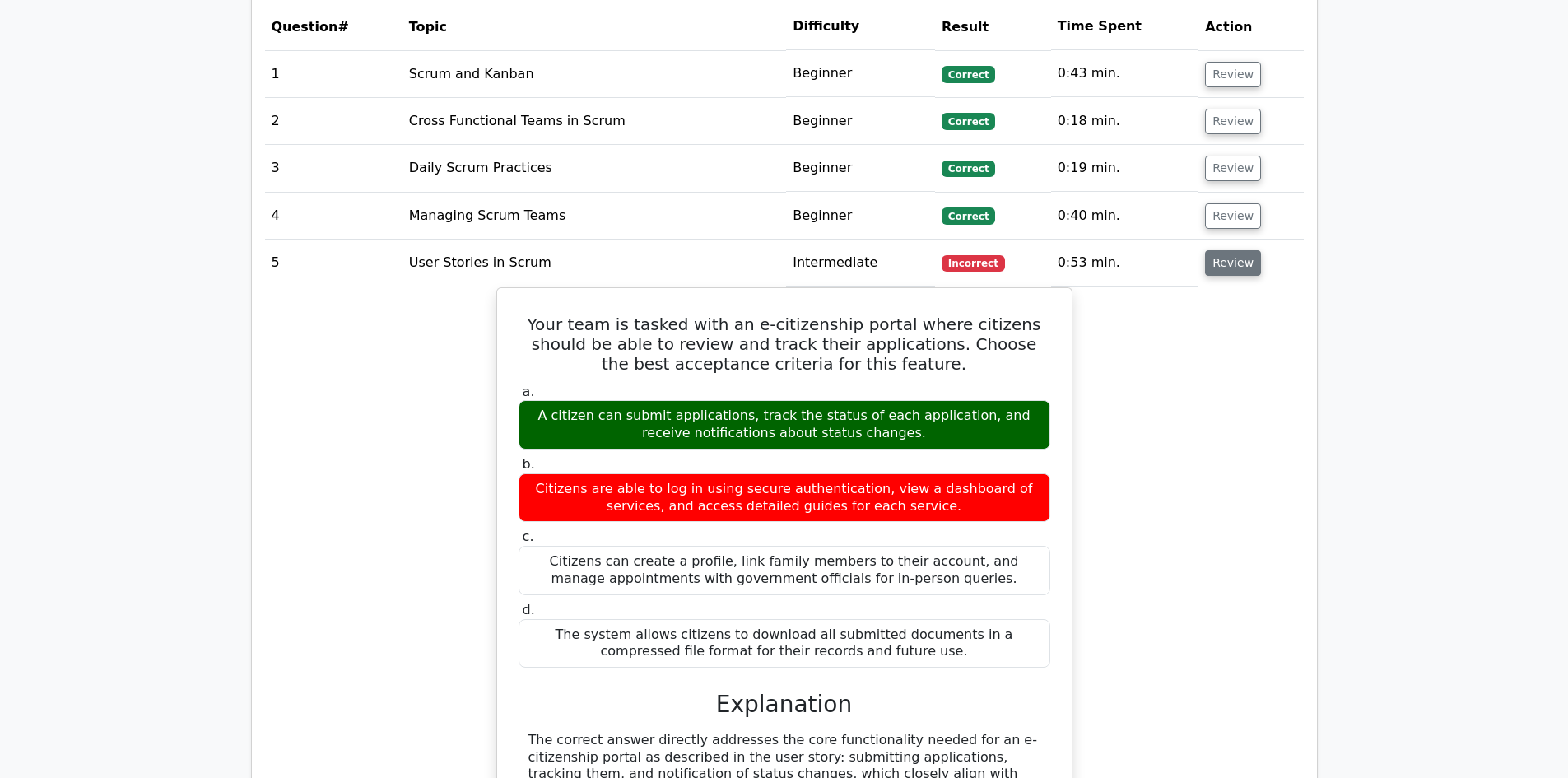
click at [1224, 264] on button "Review" at bounding box center [1233, 263] width 56 height 26
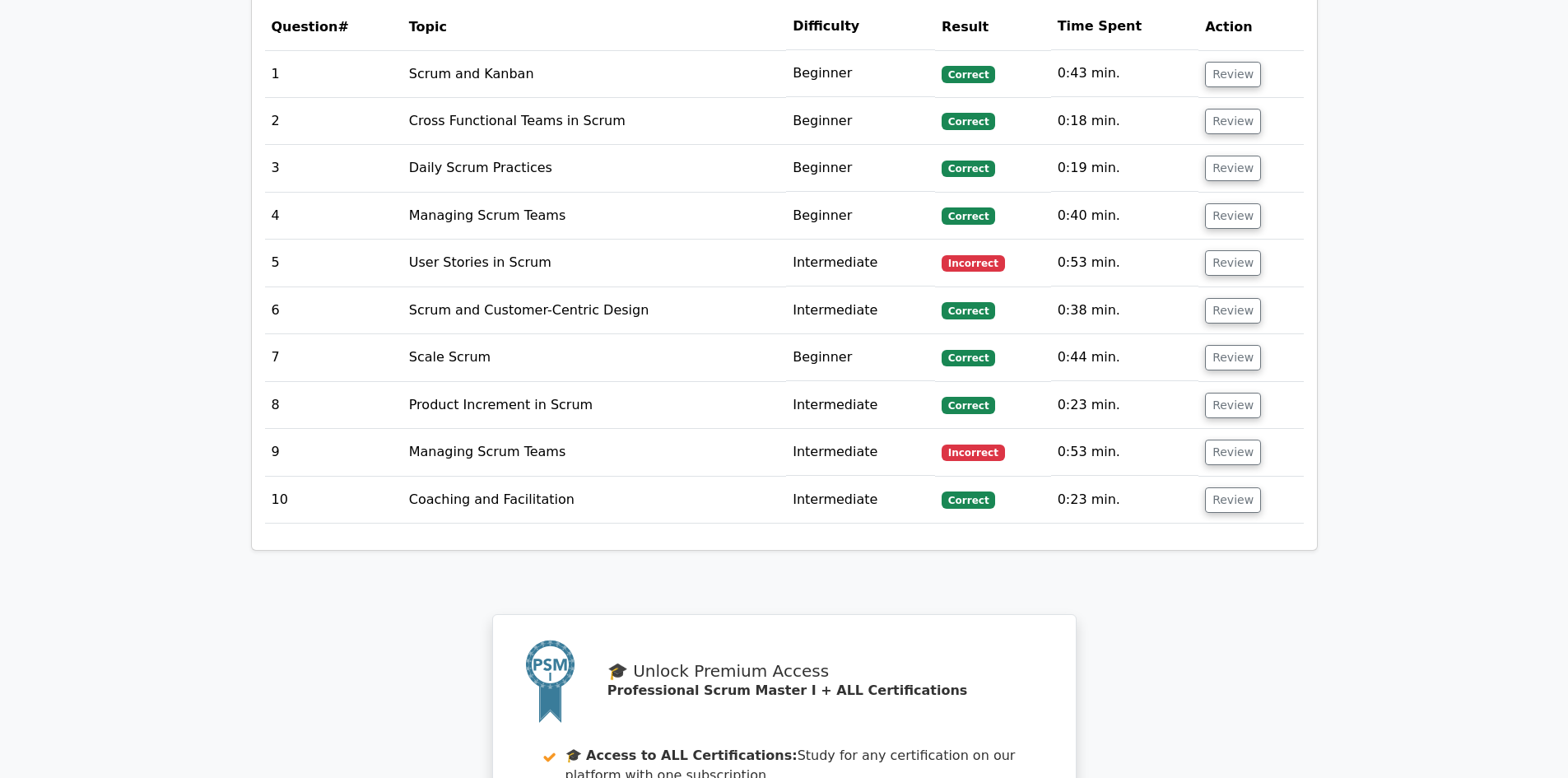
click at [1243, 468] on td "Review" at bounding box center [1250, 452] width 105 height 47
click at [1241, 458] on button "Review" at bounding box center [1233, 453] width 56 height 26
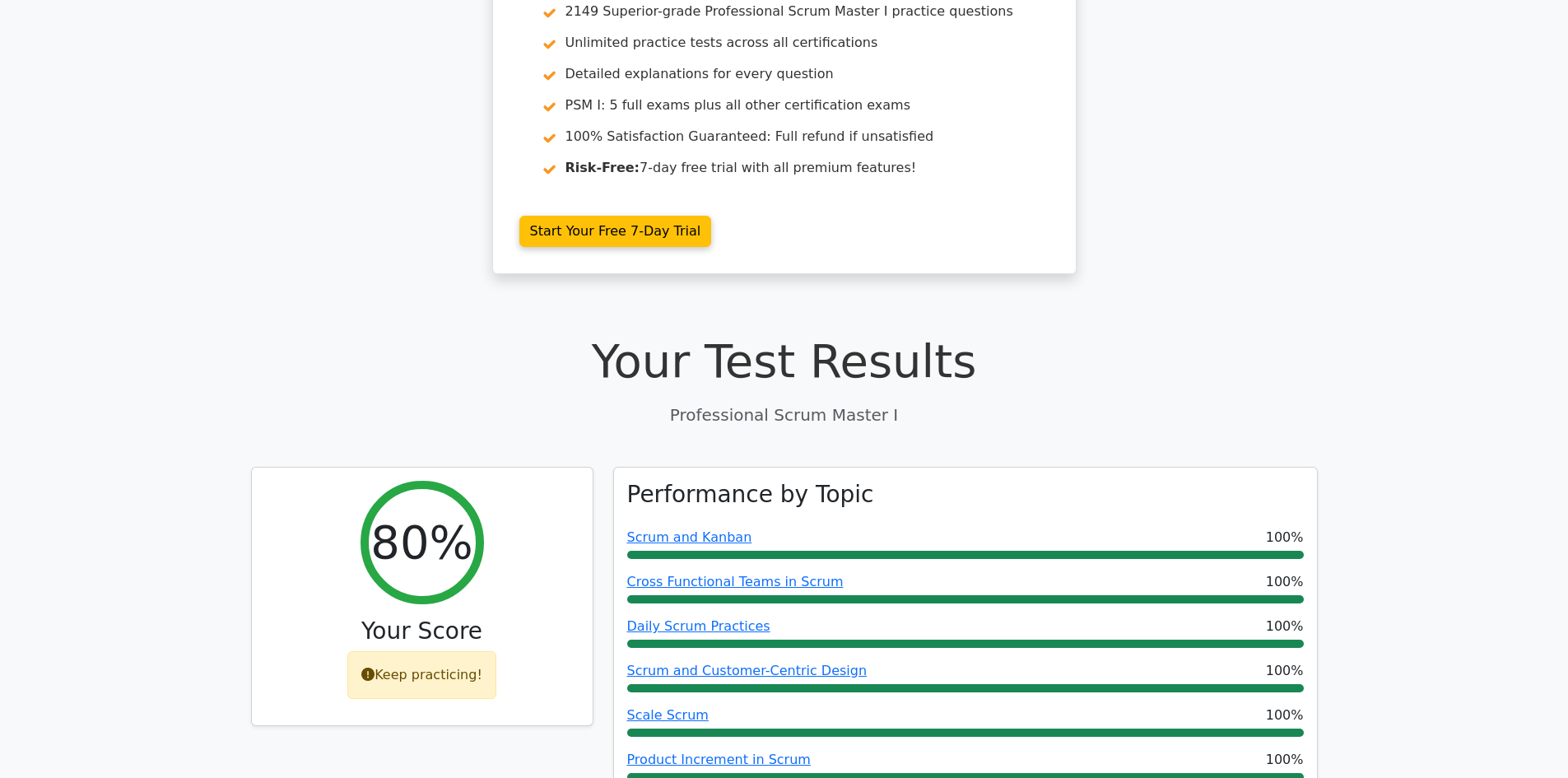
scroll to position [0, 0]
